Goal: Information Seeking & Learning: Learn about a topic

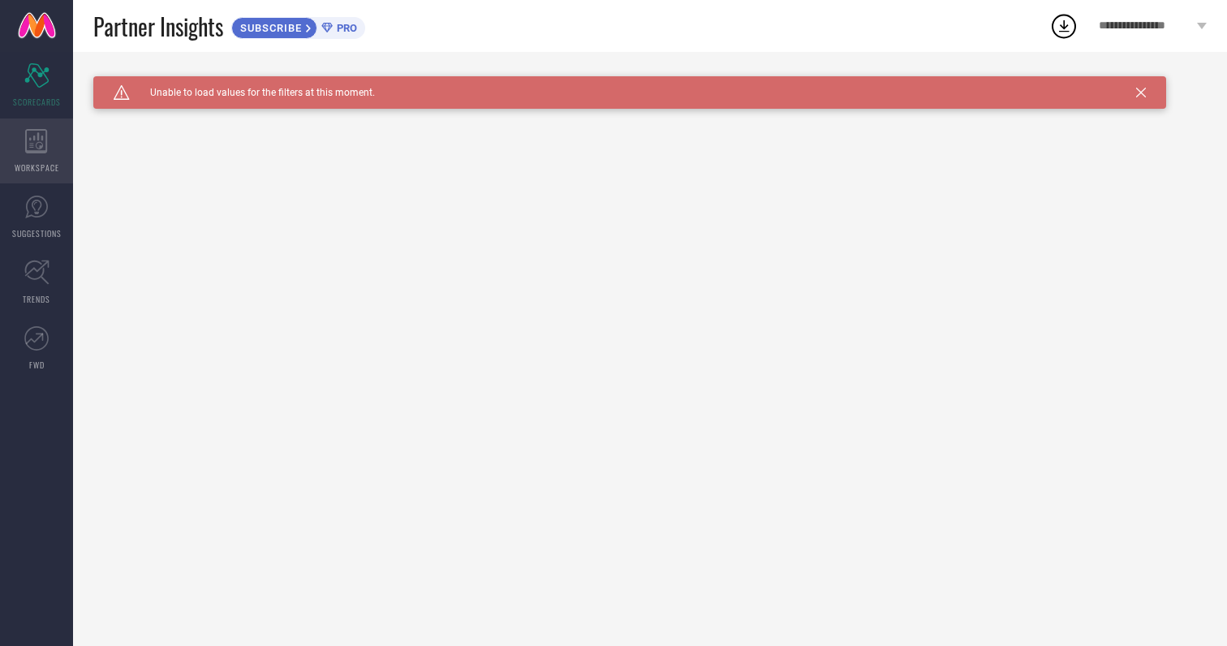
click at [37, 144] on icon at bounding box center [36, 141] width 23 height 24
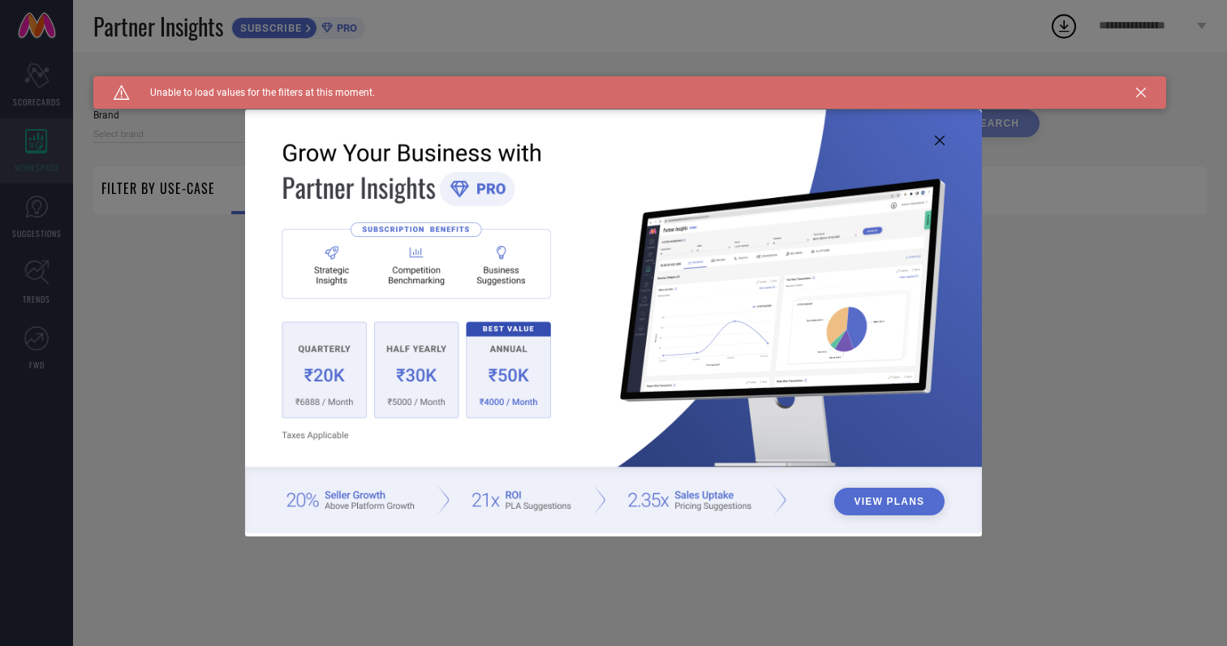
type input "1 STOP FASHION"
type input "All"
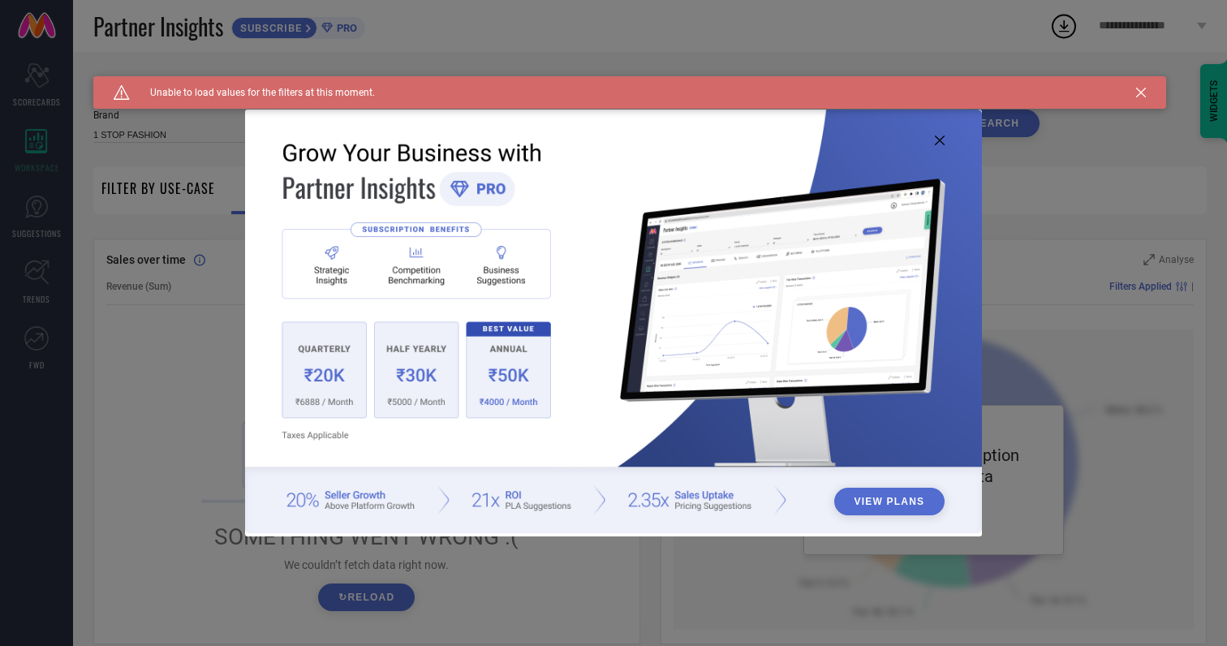
click at [887, 489] on button "View Plans" at bounding box center [889, 502] width 111 height 28
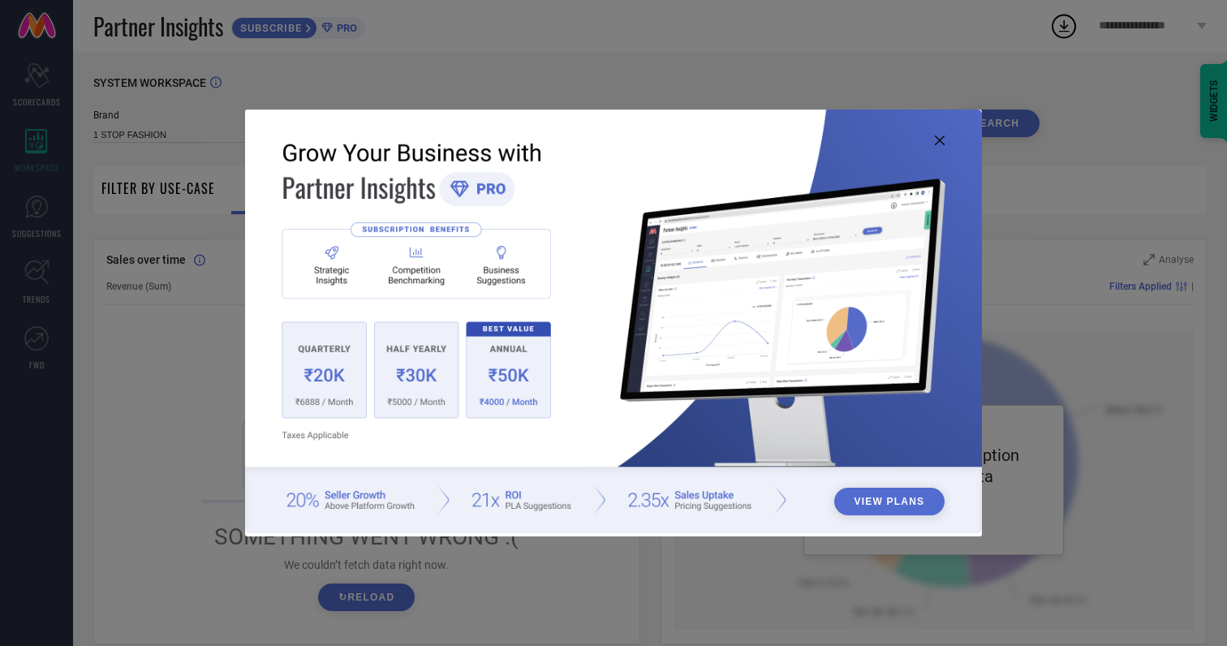
click at [784, 500] on img at bounding box center [613, 322] width 736 height 424
click at [510, 364] on img at bounding box center [613, 322] width 736 height 424
click at [394, 368] on img at bounding box center [613, 322] width 736 height 424
click at [325, 371] on img at bounding box center [613, 322] width 736 height 424
click at [474, 189] on img at bounding box center [613, 322] width 736 height 424
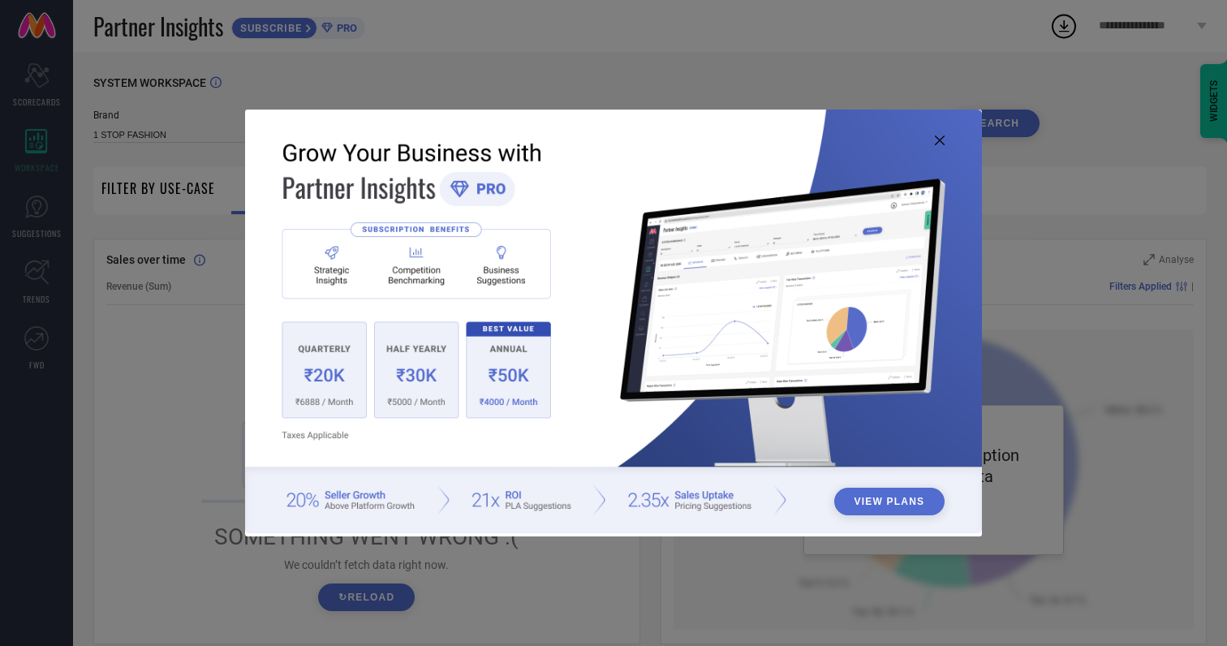
click at [943, 139] on icon at bounding box center [940, 141] width 10 height 10
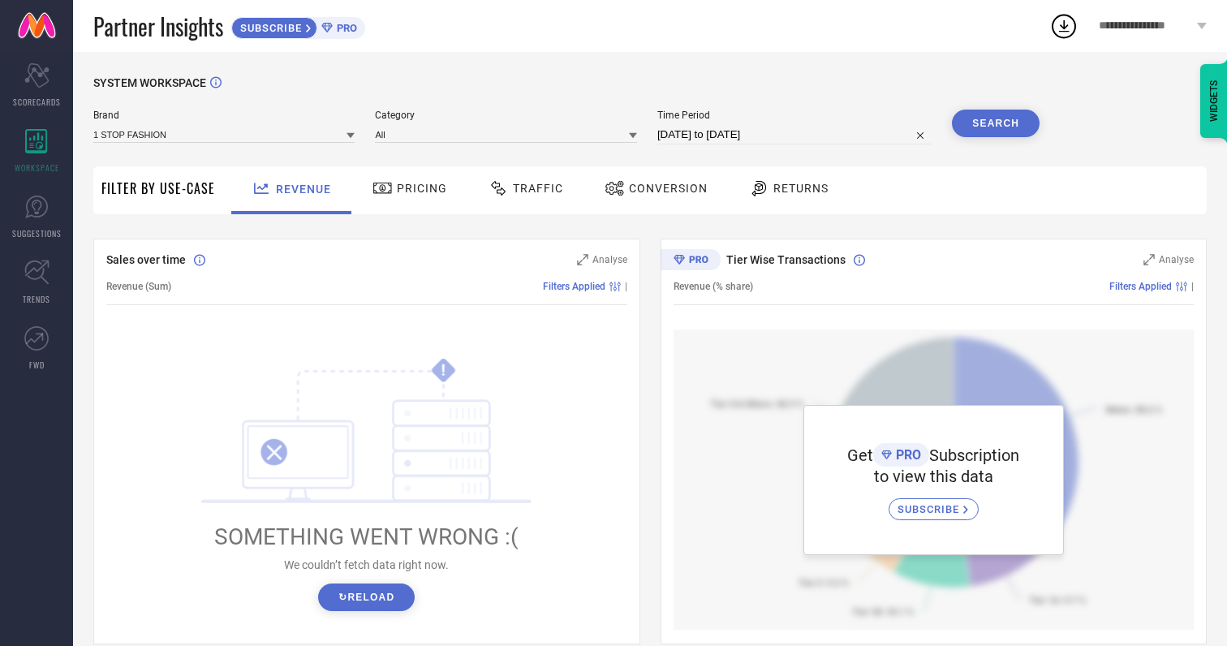
click at [416, 197] on div "Pricing" at bounding box center [409, 189] width 83 height 28
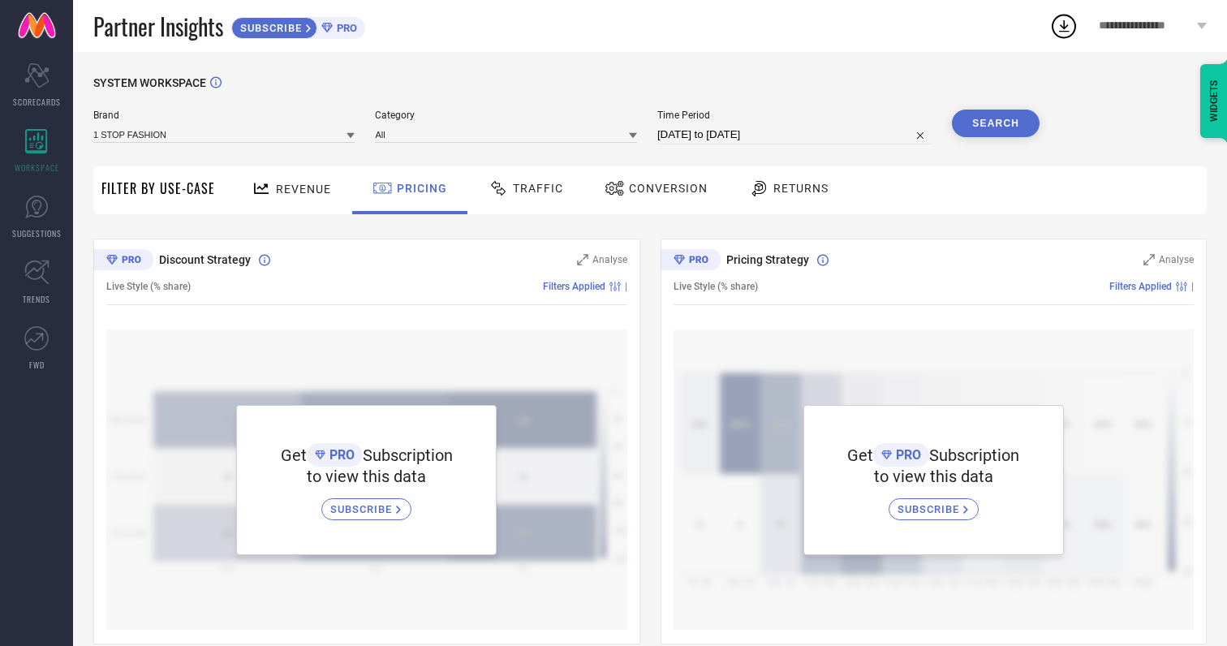
click at [534, 196] on div "Traffic" at bounding box center [526, 189] width 83 height 28
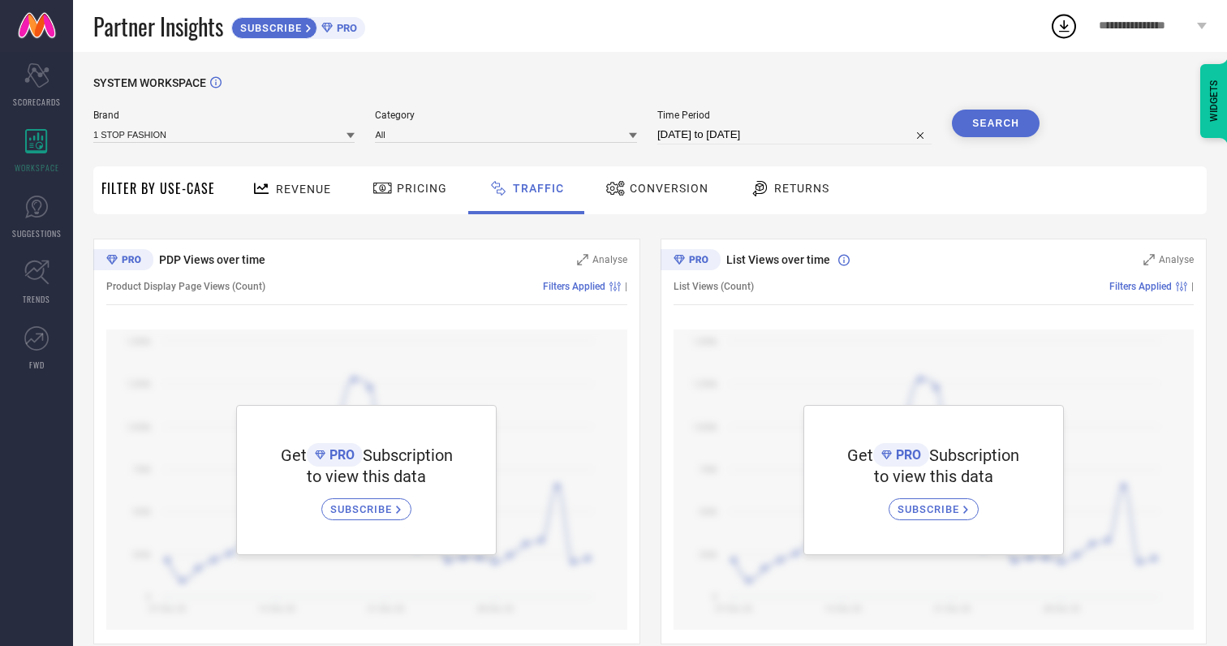
click at [667, 179] on div "Conversion" at bounding box center [656, 189] width 111 height 28
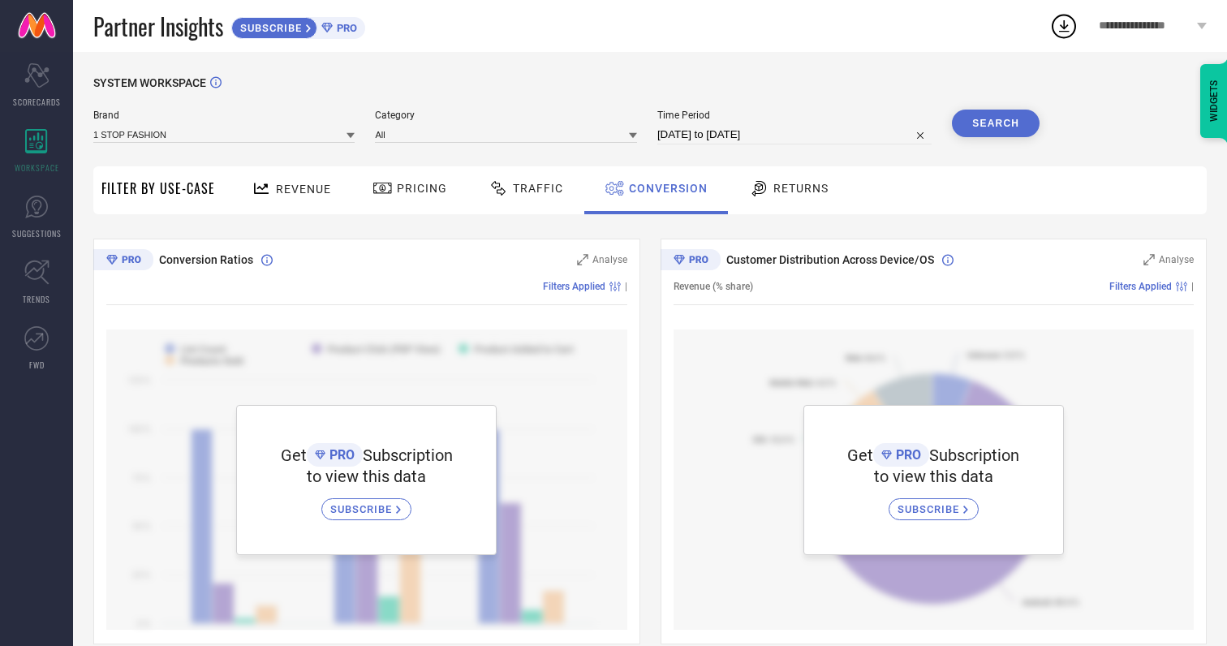
click at [794, 185] on span "Returns" at bounding box center [800, 188] width 55 height 13
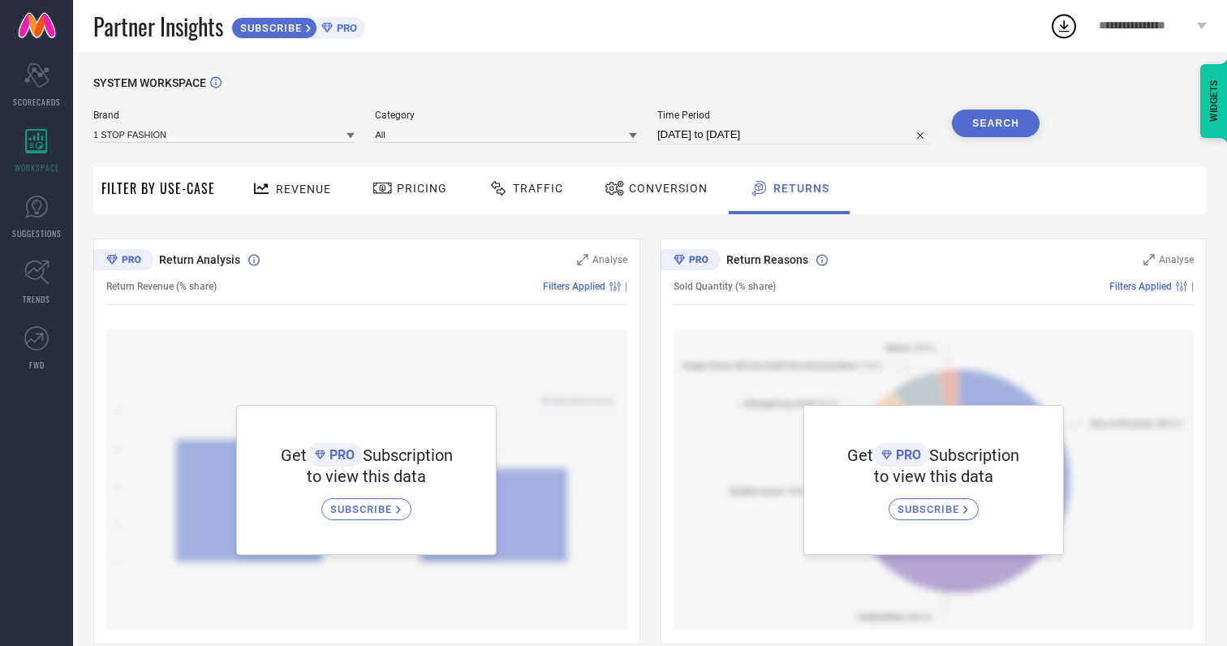
click at [653, 195] on div "Conversion" at bounding box center [656, 189] width 111 height 28
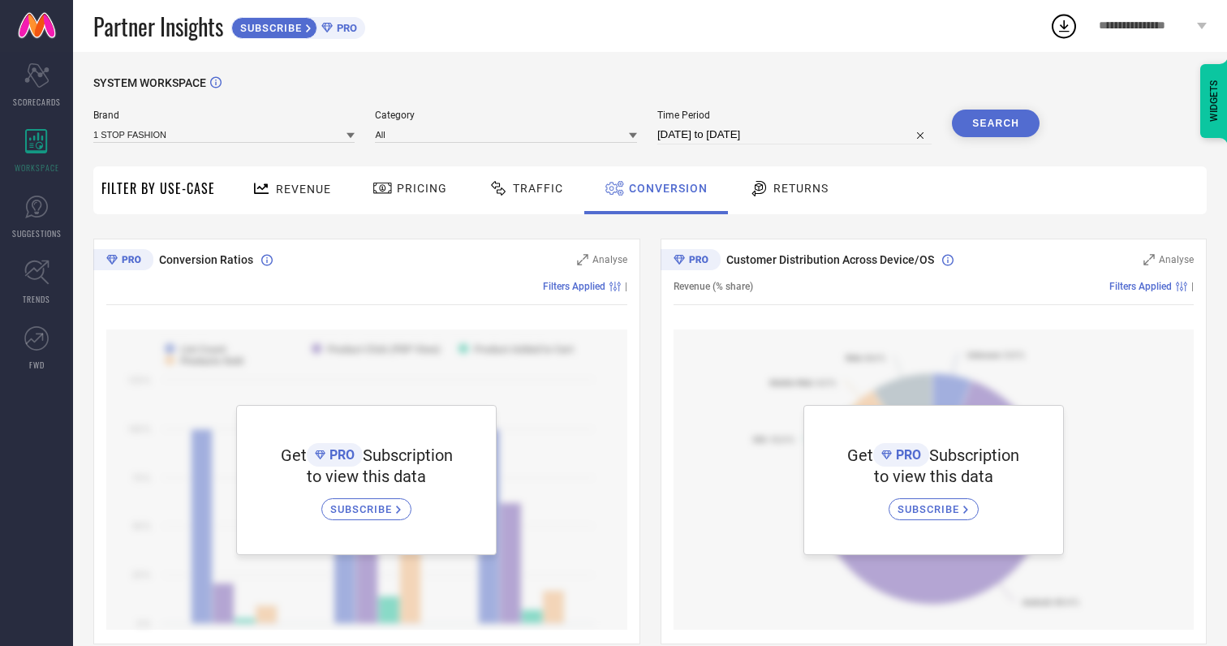
click at [180, 201] on div "Filter By Use-Case" at bounding box center [158, 190] width 114 height 48
click at [308, 178] on div "Revenue" at bounding box center [292, 189] width 88 height 28
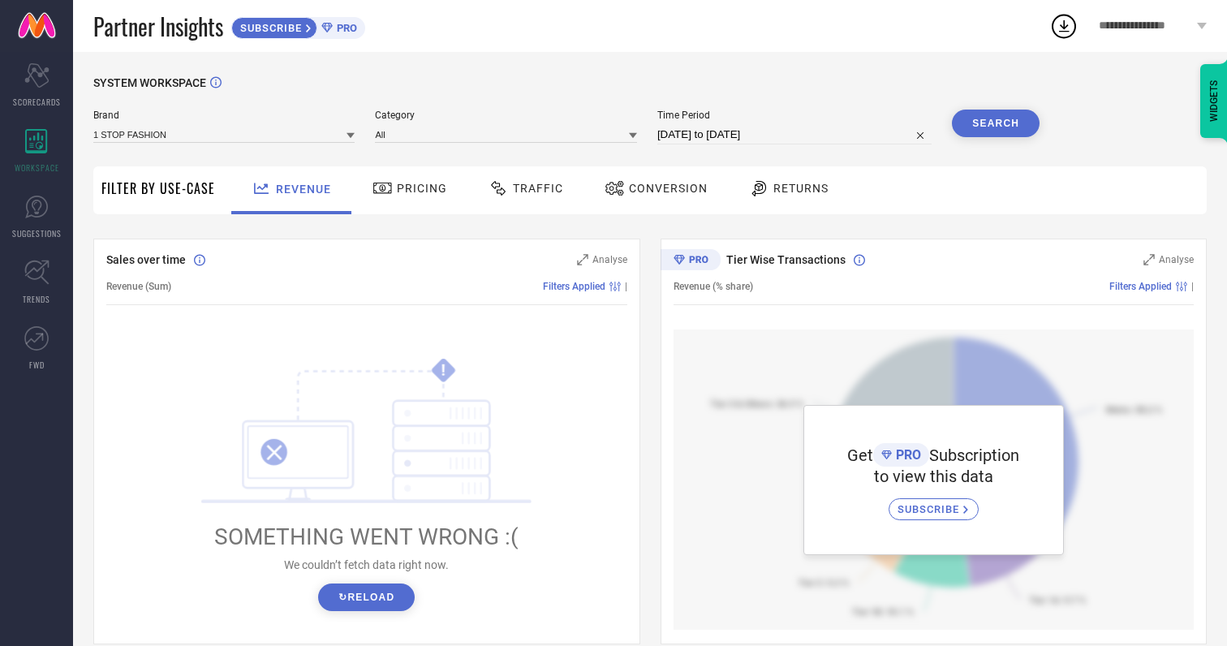
click at [286, 143] on div "1 STOP FASHION" at bounding box center [223, 134] width 261 height 18
click at [299, 137] on input at bounding box center [223, 134] width 261 height 17
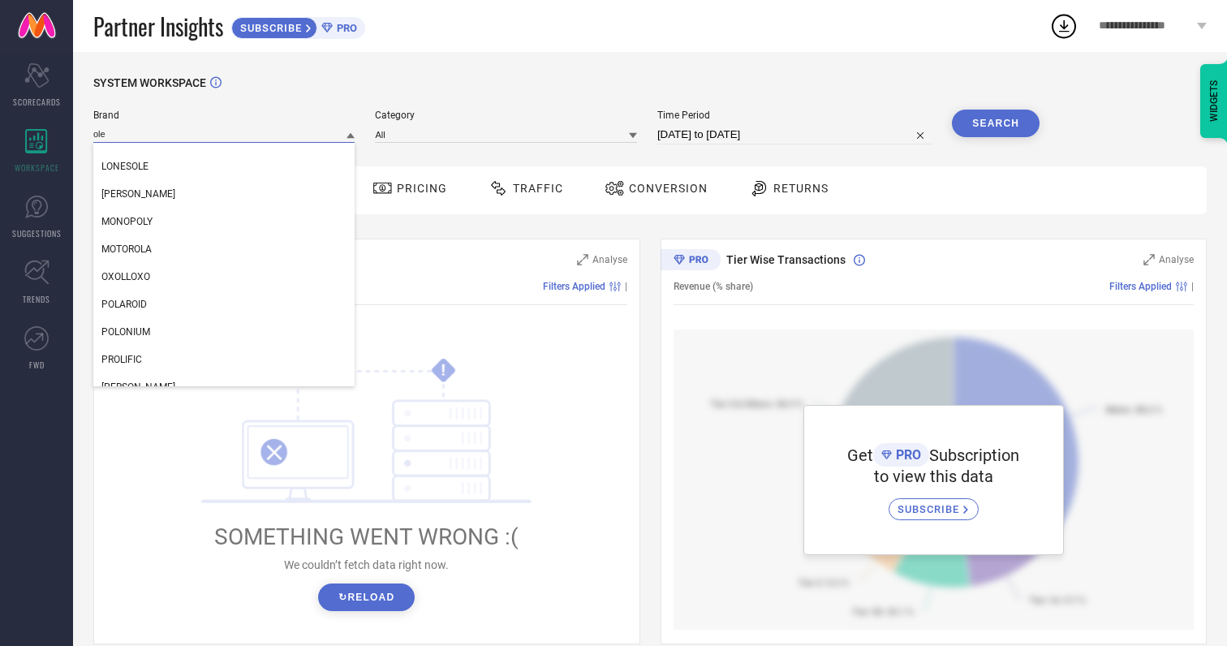
scroll to position [474, 0]
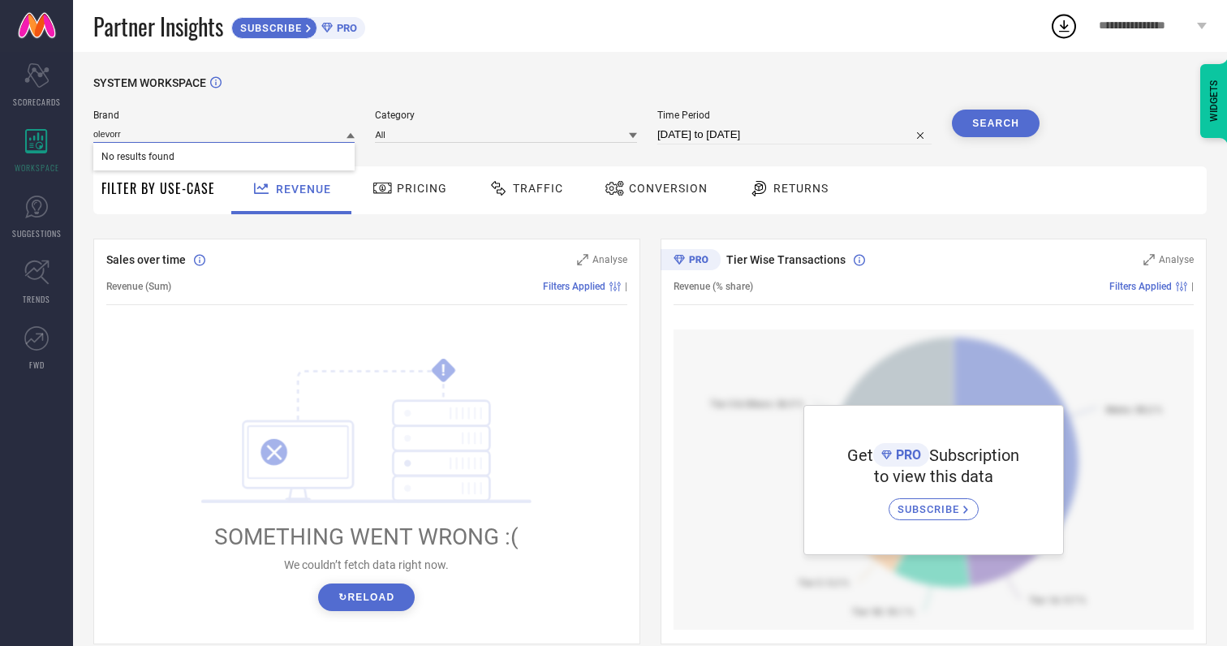
type input "olevorr"
click at [395, 89] on div "SYSTEM WORKSPACE" at bounding box center [650, 92] width 1114 height 33
click at [39, 211] on icon at bounding box center [36, 207] width 24 height 24
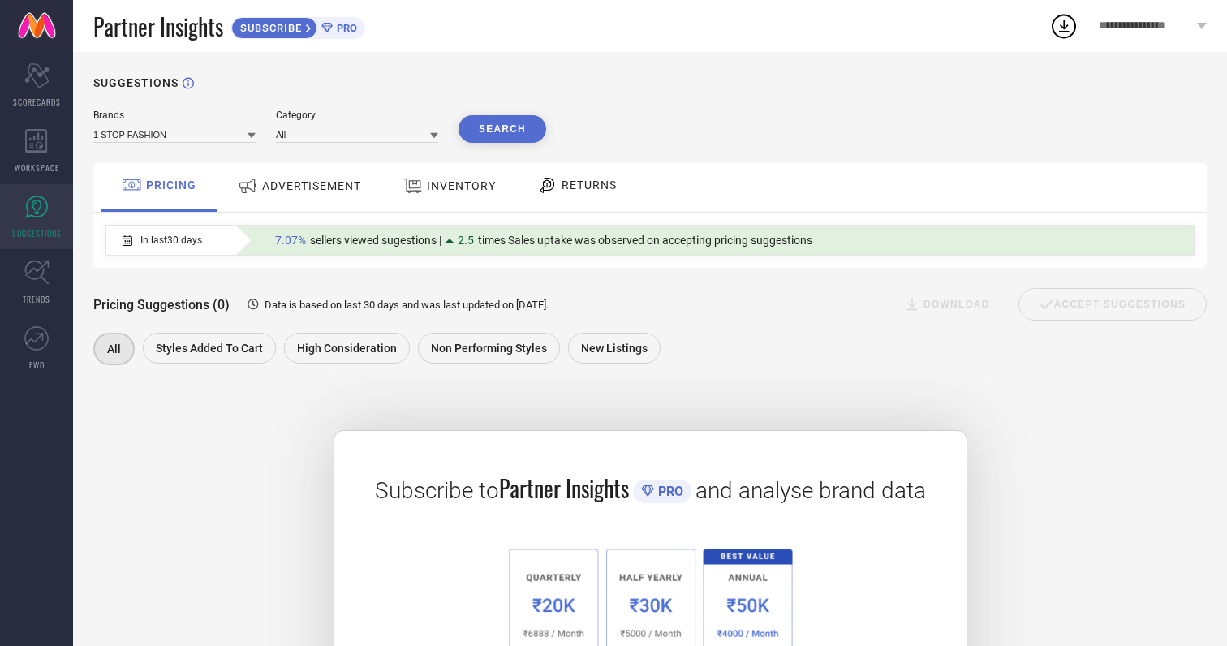
click at [293, 188] on span "ADVERTISEMENT" at bounding box center [311, 185] width 99 height 13
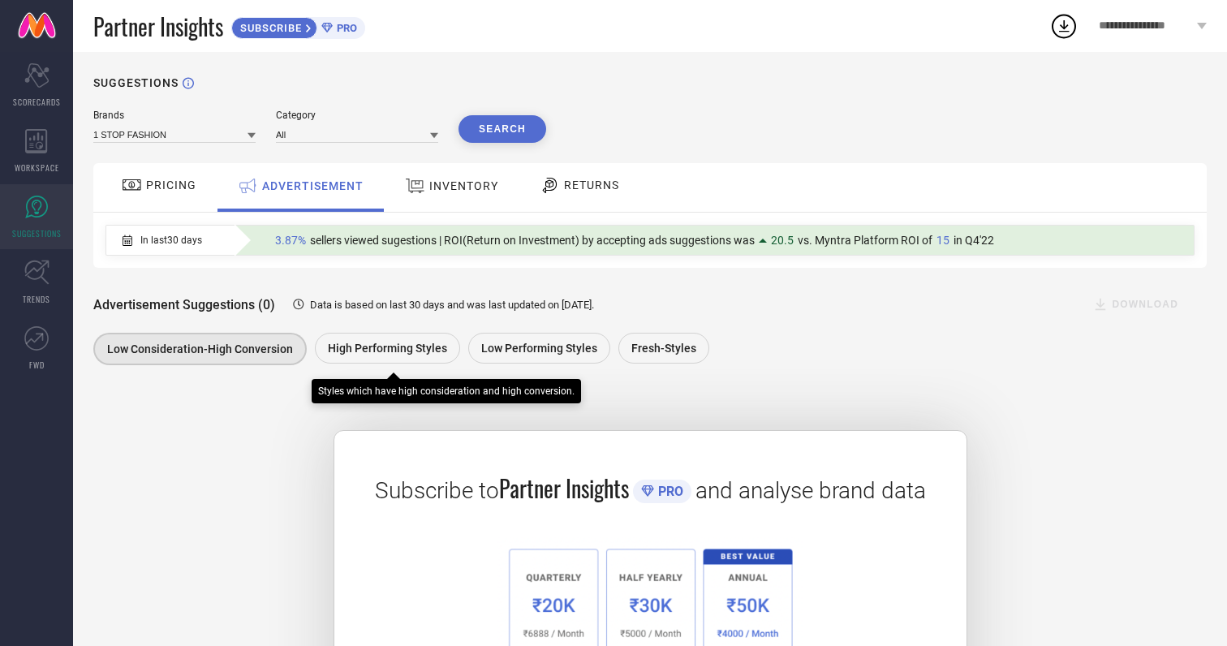
click at [391, 351] on span "High Performing Styles" at bounding box center [387, 348] width 119 height 13
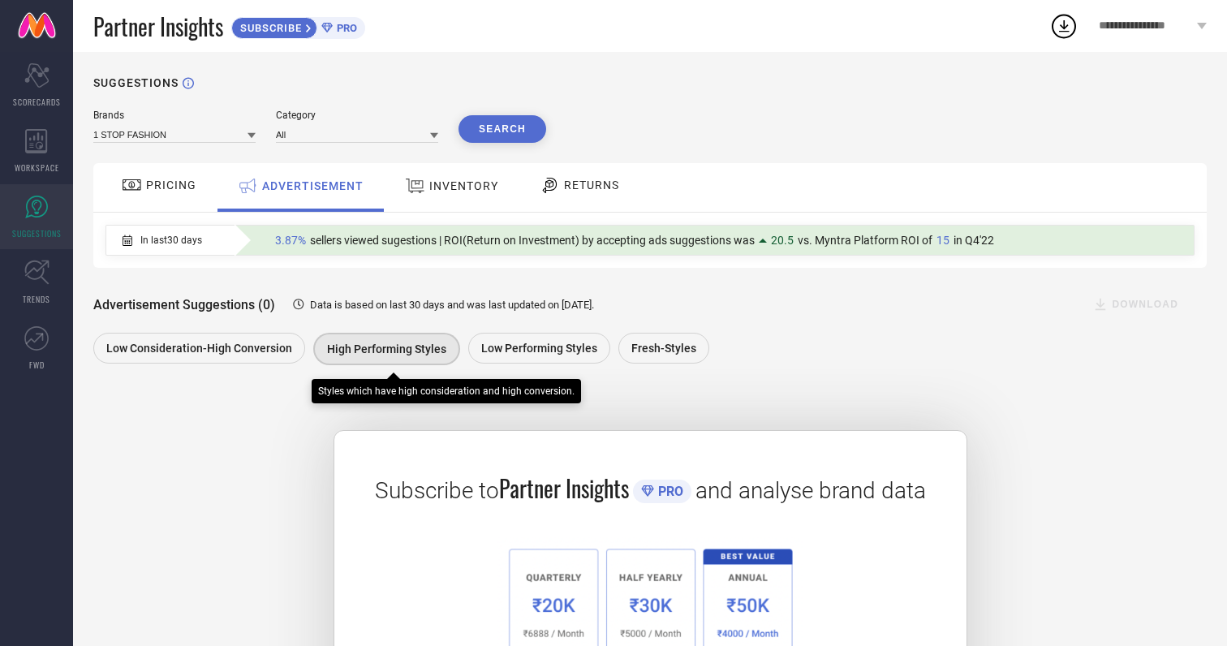
click at [391, 351] on span "High Performing Styles" at bounding box center [386, 349] width 119 height 13
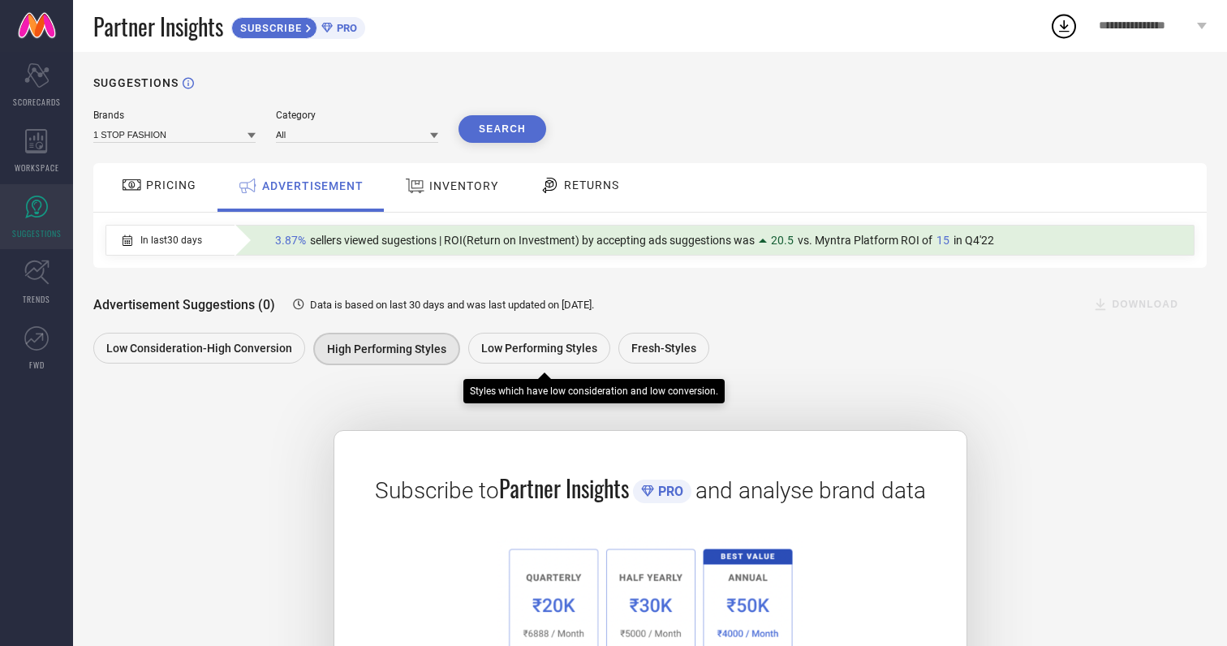
click at [546, 360] on div "Low Performing Styles" at bounding box center [539, 348] width 142 height 31
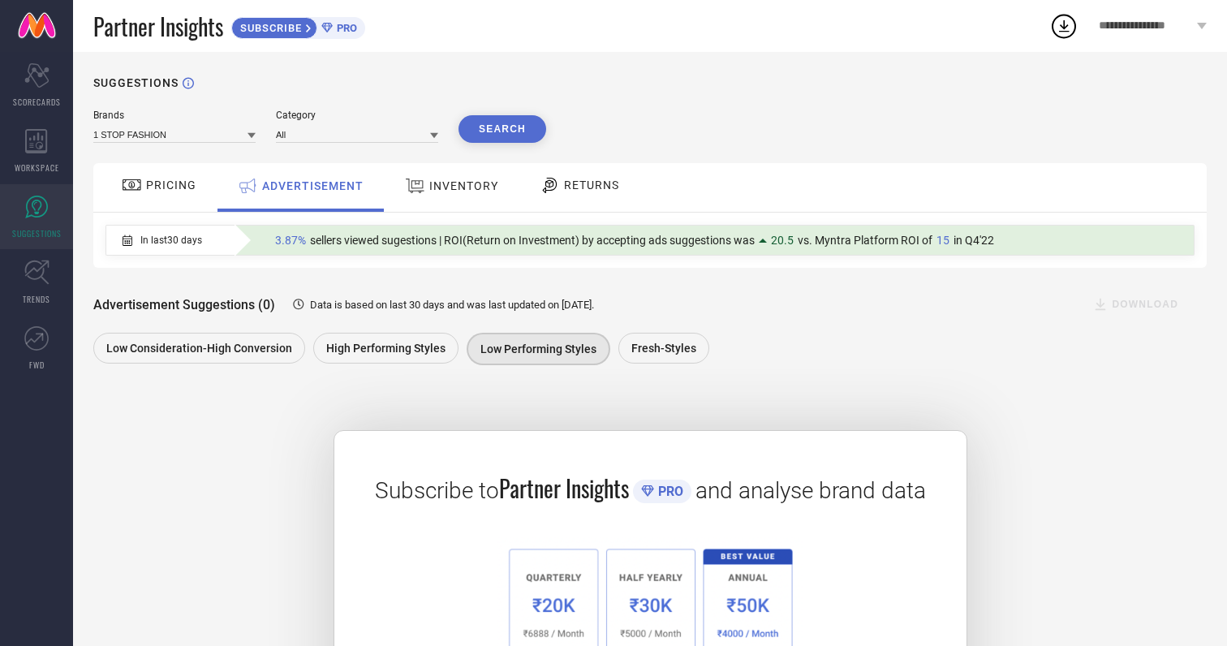
click at [468, 190] on span "INVENTORY" at bounding box center [463, 185] width 69 height 13
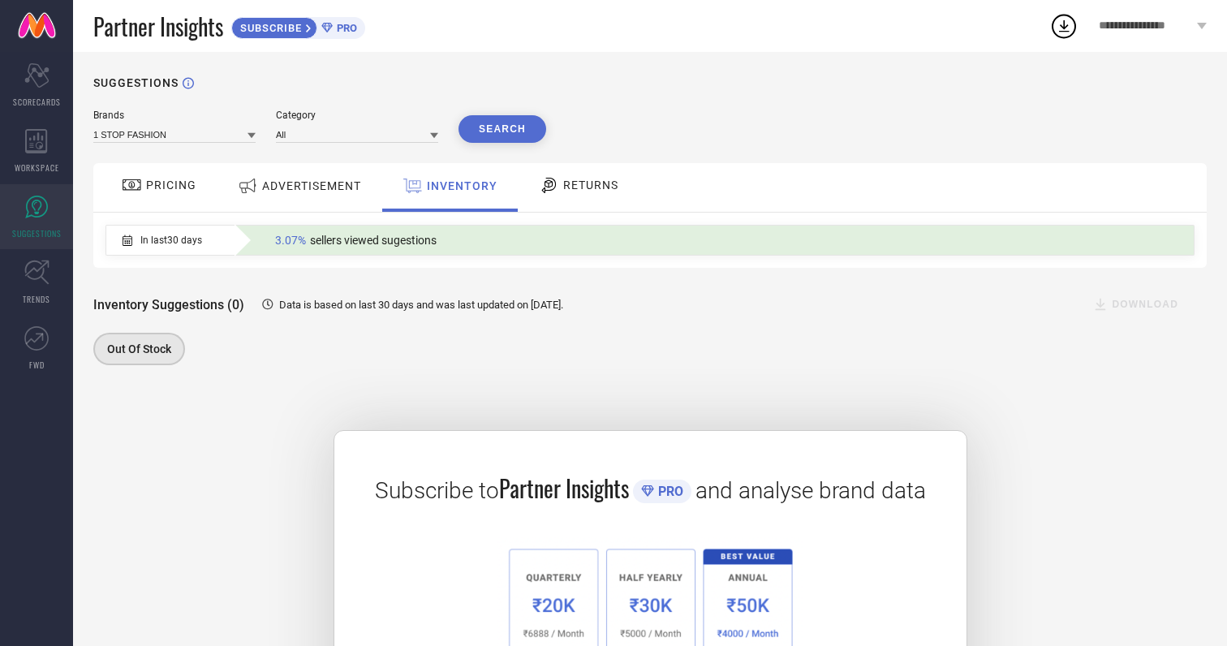
click at [583, 192] on span "RETURNS" at bounding box center [590, 185] width 55 height 13
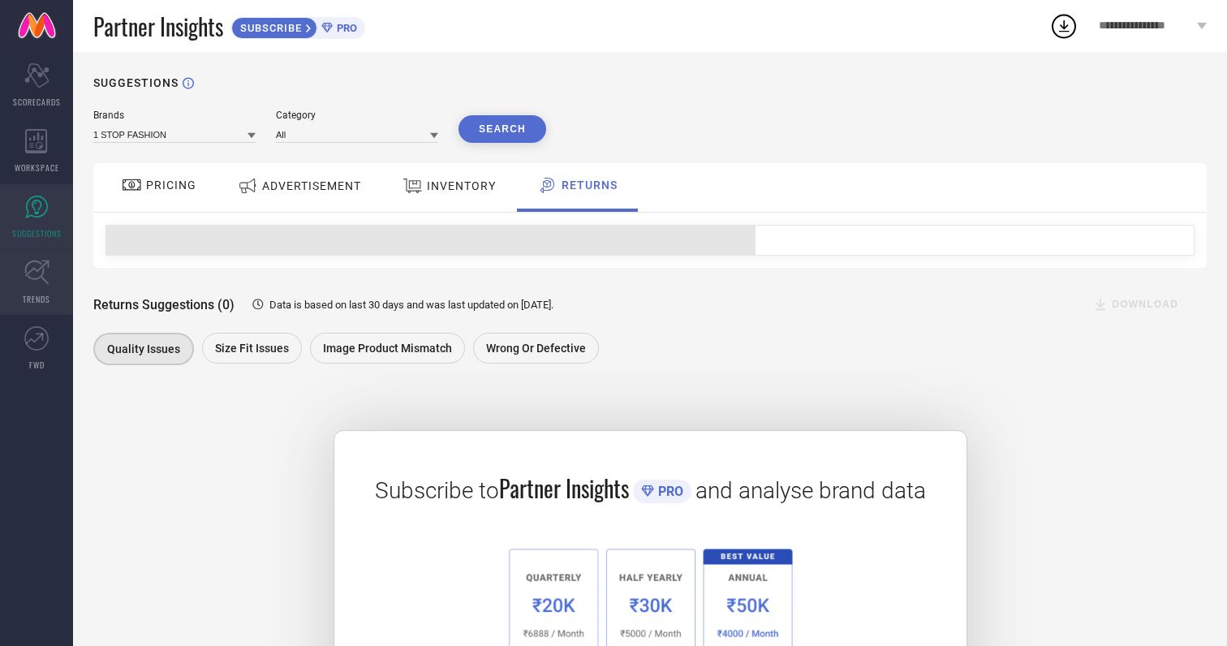
click at [35, 284] on icon at bounding box center [36, 272] width 25 height 25
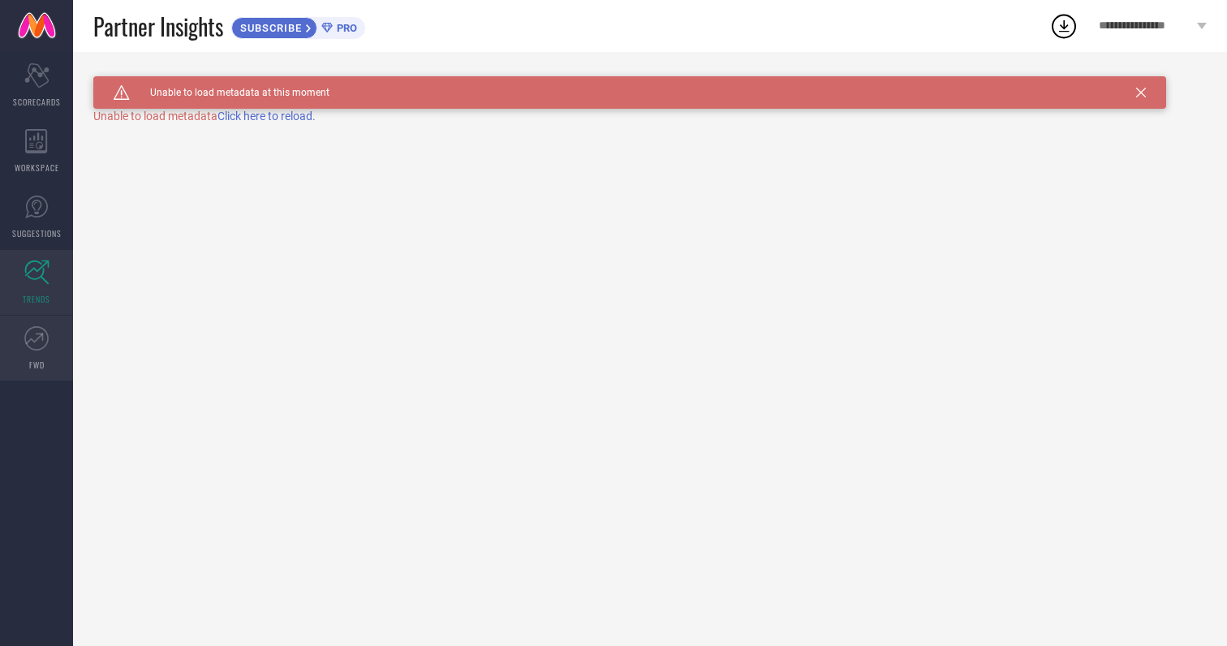
click at [34, 347] on icon at bounding box center [36, 338] width 24 height 24
